Goal: Information Seeking & Learning: Learn about a topic

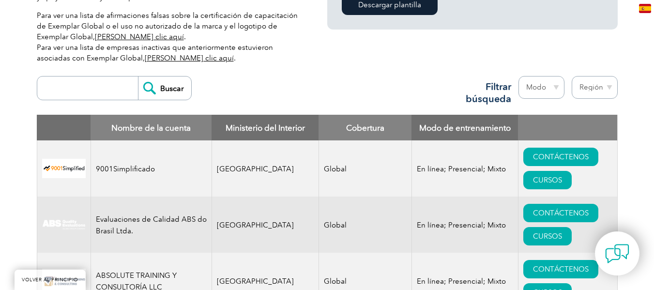
scroll to position [323, 0]
click at [67, 93] on input "search" at bounding box center [90, 87] width 96 height 23
type input "bicert"
click at [168, 86] on input "Buscar" at bounding box center [164, 87] width 53 height 23
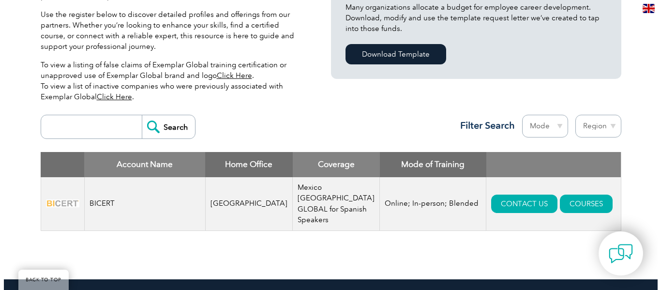
scroll to position [290, 0]
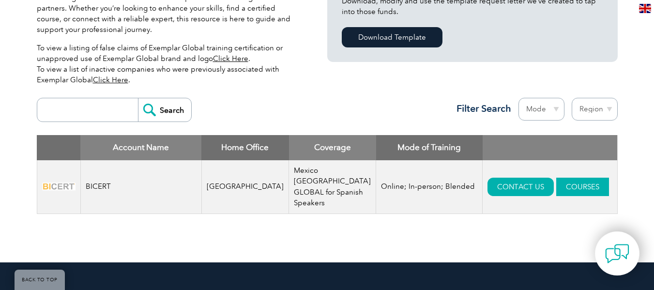
click at [556, 189] on link "COURSES" at bounding box center [582, 187] width 53 height 18
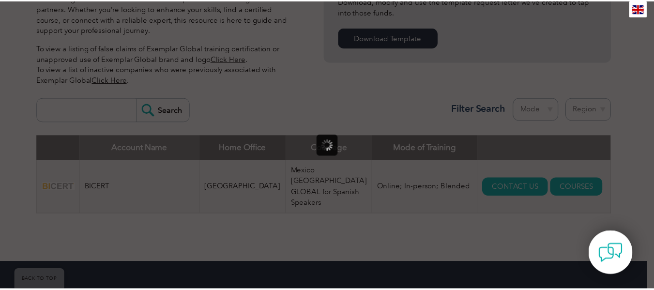
scroll to position [0, 0]
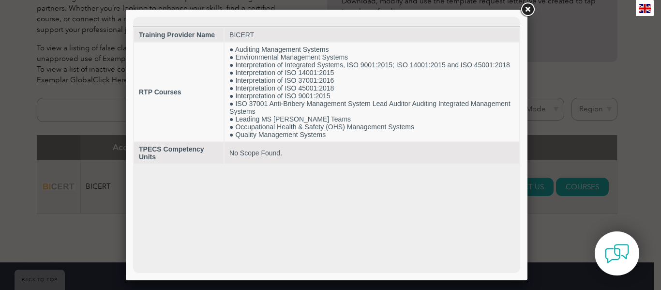
click at [527, 7] on link at bounding box center [527, 9] width 17 height 17
